Goal: Task Accomplishment & Management: Use online tool/utility

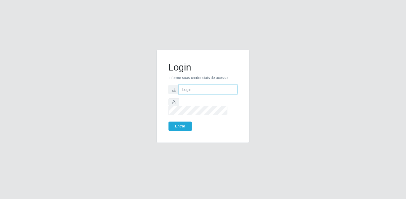
click at [201, 92] on input "text" at bounding box center [208, 89] width 59 height 9
type input "[EMAIL_ADDRESS][DOMAIN_NAME]"
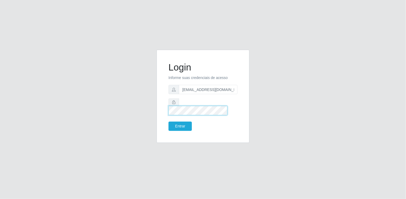
click at [169, 121] on button "Entrar" at bounding box center [180, 125] width 23 height 9
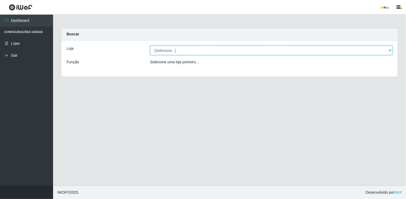
click at [236, 53] on select "[Selecione...] [GEOGRAPHIC_DATA]" at bounding box center [271, 50] width 243 height 9
click at [150, 46] on select "[Selecione...] [GEOGRAPHIC_DATA]" at bounding box center [271, 50] width 243 height 9
click at [237, 51] on select "[Selecione...] [GEOGRAPHIC_DATA]" at bounding box center [271, 50] width 243 height 9
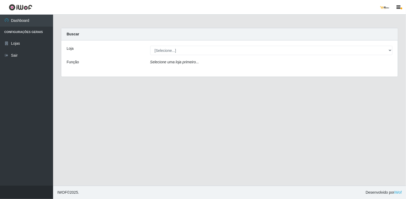
click at [224, 71] on div "Loja [Selecione...] São Francisco Mercado Função Selecione uma loja primeiro..." at bounding box center [229, 58] width 337 height 36
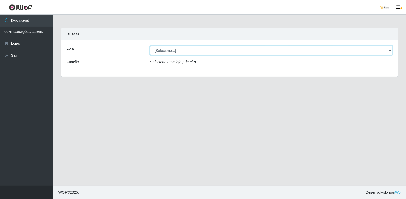
click at [224, 48] on select "[Selecione...] [GEOGRAPHIC_DATA]" at bounding box center [271, 50] width 243 height 9
select select "168"
click at [150, 46] on select "[Selecione...] [GEOGRAPHIC_DATA]" at bounding box center [271, 50] width 243 height 9
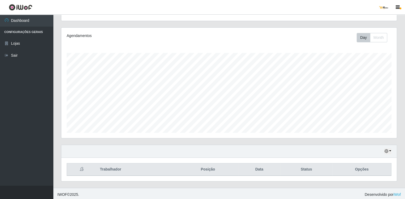
scroll to position [58, 0]
